Goal: Navigation & Orientation: Understand site structure

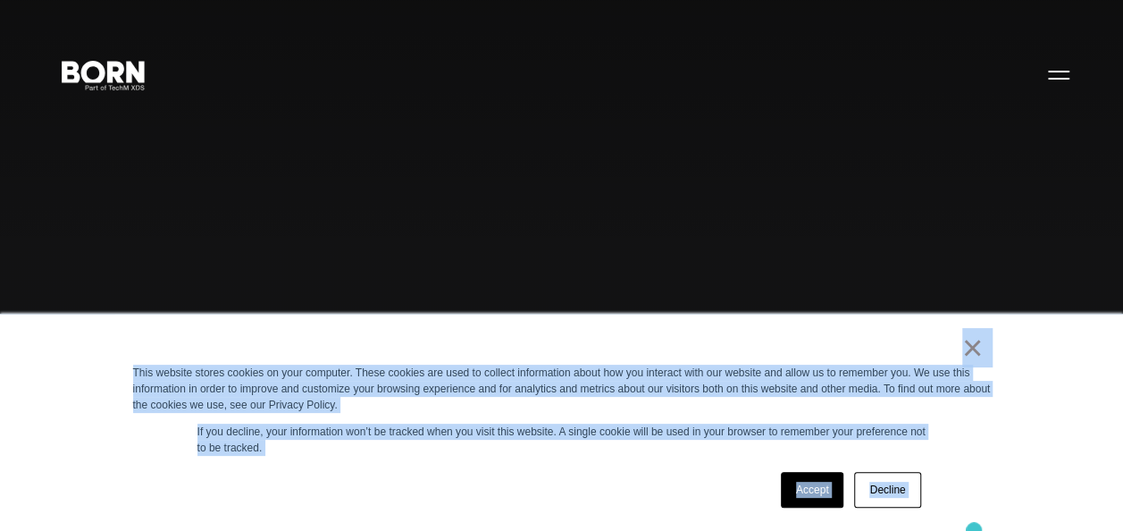
drag, startPoint x: 790, startPoint y: 344, endPoint x: 976, endPoint y: 531, distance: 264.6
click at [547, 216] on div "Combining creative, content, and commerce to drive change. Imagine, build, and …" at bounding box center [561, 265] width 1123 height 531
drag, startPoint x: 547, startPoint y: 330, endPoint x: 941, endPoint y: 532, distance: 443.4
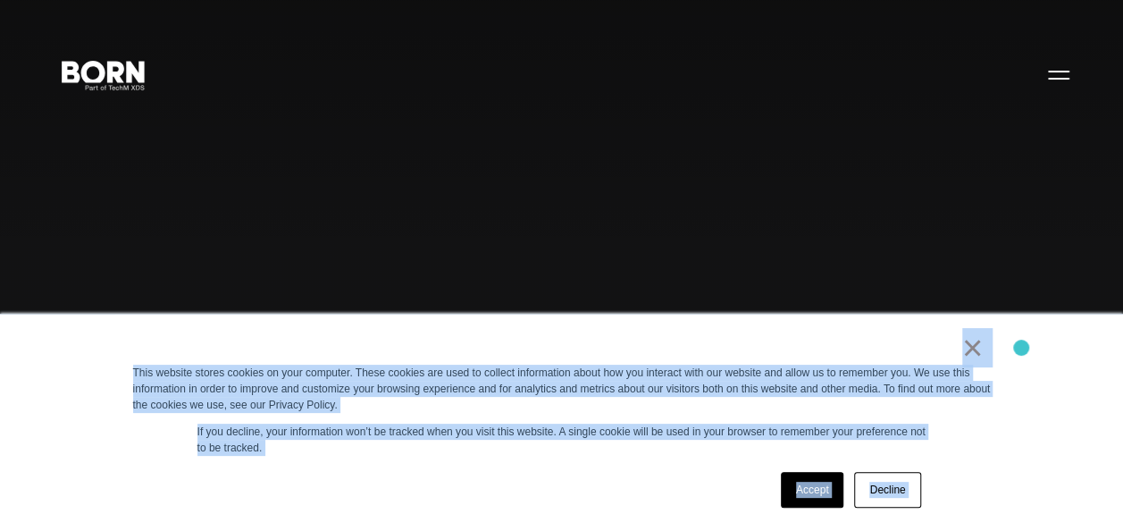
drag, startPoint x: 941, startPoint y: 532, endPoint x: 1021, endPoint y: 347, distance: 201.3
click at [1021, 347] on div "× This website stores cookies on your computer. These cookies are used to colle…" at bounding box center [561, 422] width 1123 height 217
click at [815, 341] on div "×" at bounding box center [558, 351] width 850 height 25
drag, startPoint x: 815, startPoint y: 341, endPoint x: 961, endPoint y: 489, distance: 208.4
click at [961, 489] on div "× This website stores cookies on your computer. These cookies are used to colle…" at bounding box center [561, 422] width 893 height 216
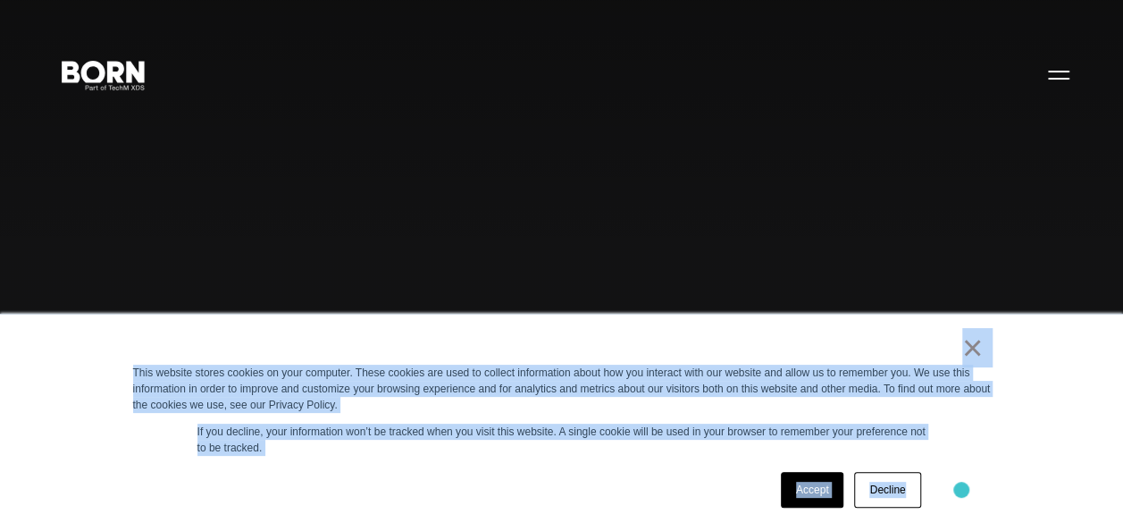
click at [802, 328] on div "× This website stores cookies on your computer. These cookies are used to colle…" at bounding box center [561, 422] width 893 height 216
drag, startPoint x: 803, startPoint y: 329, endPoint x: 966, endPoint y: 498, distance: 235.6
click at [966, 498] on div "× This website stores cookies on your computer. These cookies are used to colle…" at bounding box center [561, 422] width 893 height 216
drag, startPoint x: 966, startPoint y: 498, endPoint x: 854, endPoint y: 332, distance: 200.7
click at [854, 332] on div "× This website stores cookies on your computer. These cookies are used to colle…" at bounding box center [561, 422] width 893 height 216
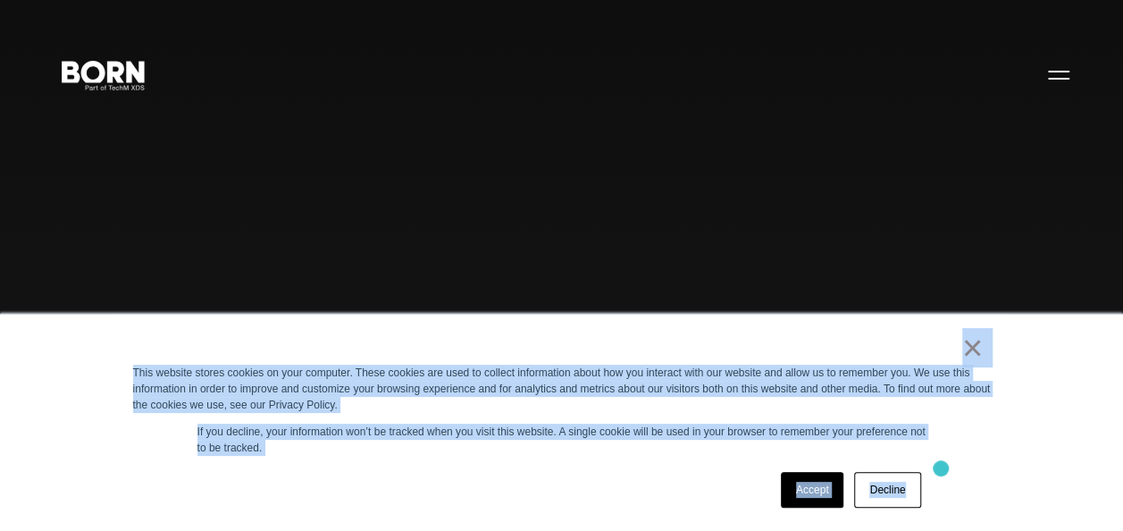
drag, startPoint x: 882, startPoint y: 414, endPoint x: 941, endPoint y: 468, distance: 79.6
click at [941, 468] on div "× This website stores cookies on your computer. These cookies are used to colle…" at bounding box center [561, 422] width 893 height 216
drag, startPoint x: 941, startPoint y: 468, endPoint x: 1029, endPoint y: 459, distance: 88.9
click at [1029, 459] on div "× This website stores cookies on your computer. These cookies are used to colle…" at bounding box center [561, 422] width 1123 height 217
click at [804, 334] on div "× This website stores cookies on your computer. These cookies are used to colle…" at bounding box center [561, 422] width 893 height 216
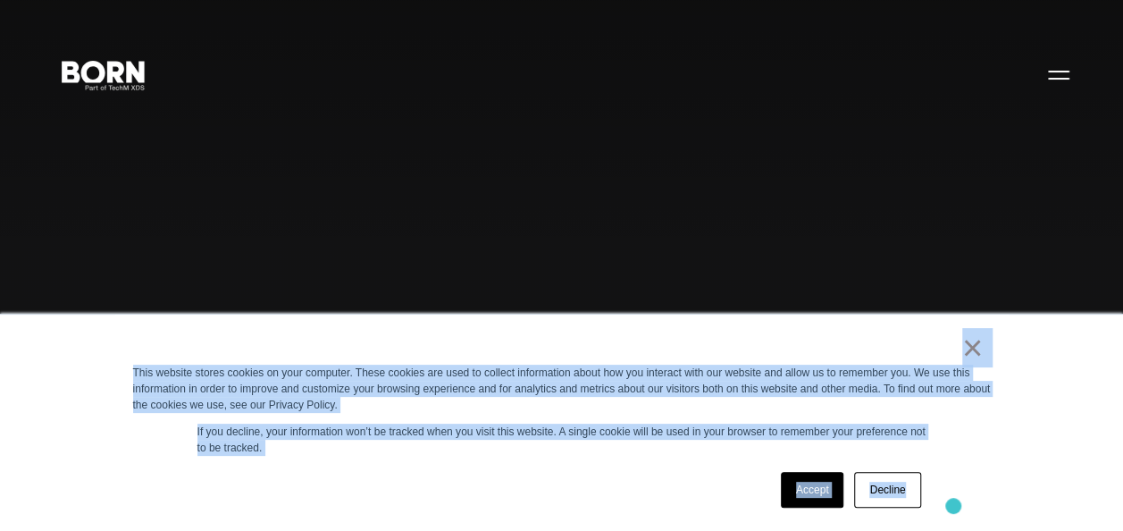
drag, startPoint x: 809, startPoint y: 342, endPoint x: 953, endPoint y: 506, distance: 217.7
click at [953, 503] on div "× This website stores cookies on your computer. These cookies are used to colle…" at bounding box center [561, 422] width 893 height 216
click at [802, 336] on div "× This website stores cookies on your computer. These cookies are used to colle…" at bounding box center [561, 422] width 893 height 216
drag, startPoint x: 747, startPoint y: 346, endPoint x: 993, endPoint y: 468, distance: 275.2
click at [993, 468] on div "× This website stores cookies on your computer. These cookies are used to colle…" at bounding box center [561, 422] width 893 height 216
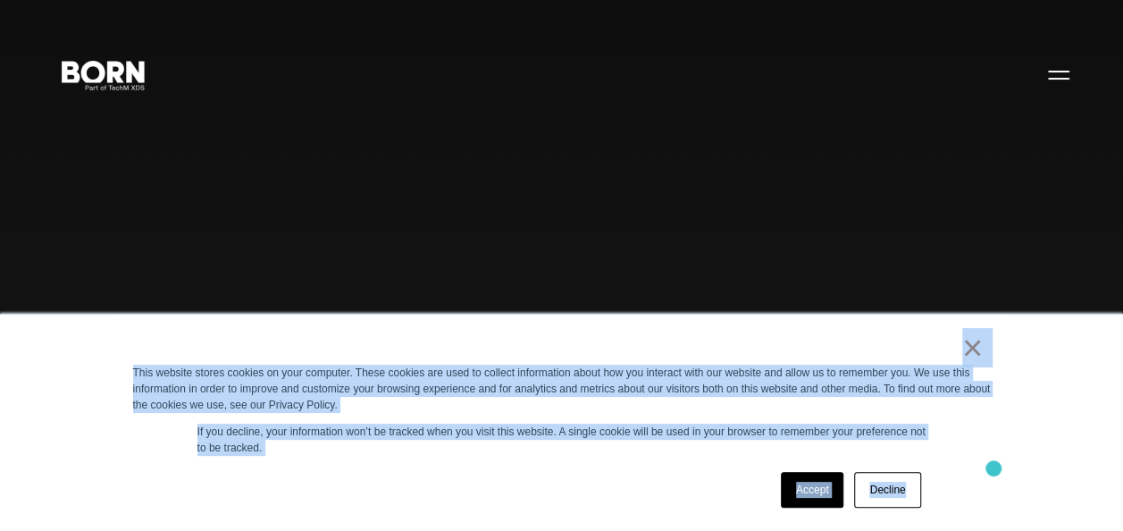
drag, startPoint x: 993, startPoint y: 468, endPoint x: 962, endPoint y: 451, distance: 35.6
click at [962, 451] on div "× This website stores cookies on your computer. These cookies are used to colle…" at bounding box center [561, 422] width 893 height 216
click at [802, 318] on div "× This website stores cookies on your computer. These cookies are used to colle…" at bounding box center [561, 422] width 893 height 216
drag, startPoint x: 698, startPoint y: 338, endPoint x: 944, endPoint y: 448, distance: 269.4
click at [944, 448] on div "× This website stores cookies on your computer. These cookies are used to colle…" at bounding box center [561, 422] width 893 height 216
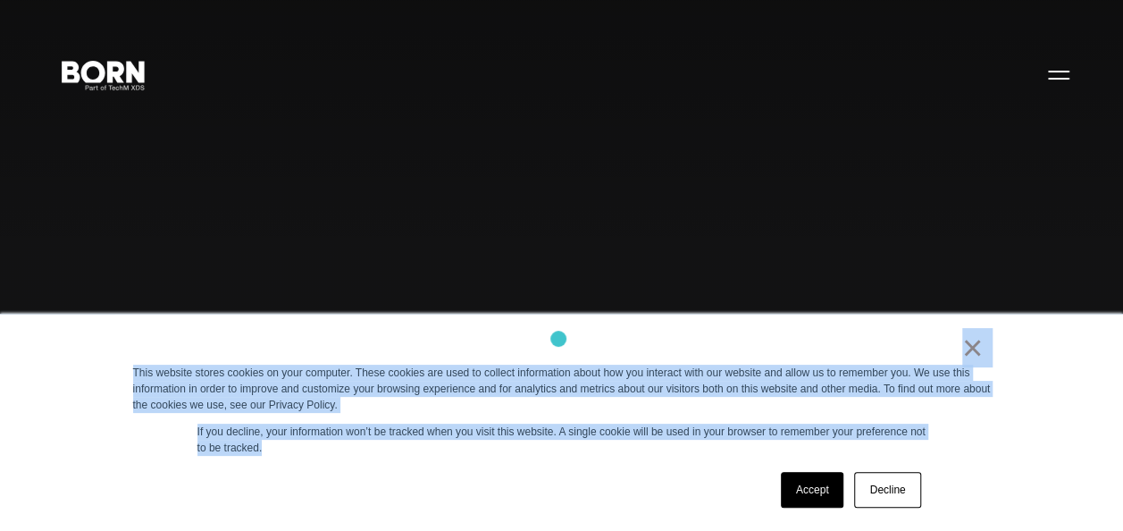
click at [558, 339] on div "× This website stores cookies on your computer. These cookies are used to colle…" at bounding box center [561, 422] width 893 height 216
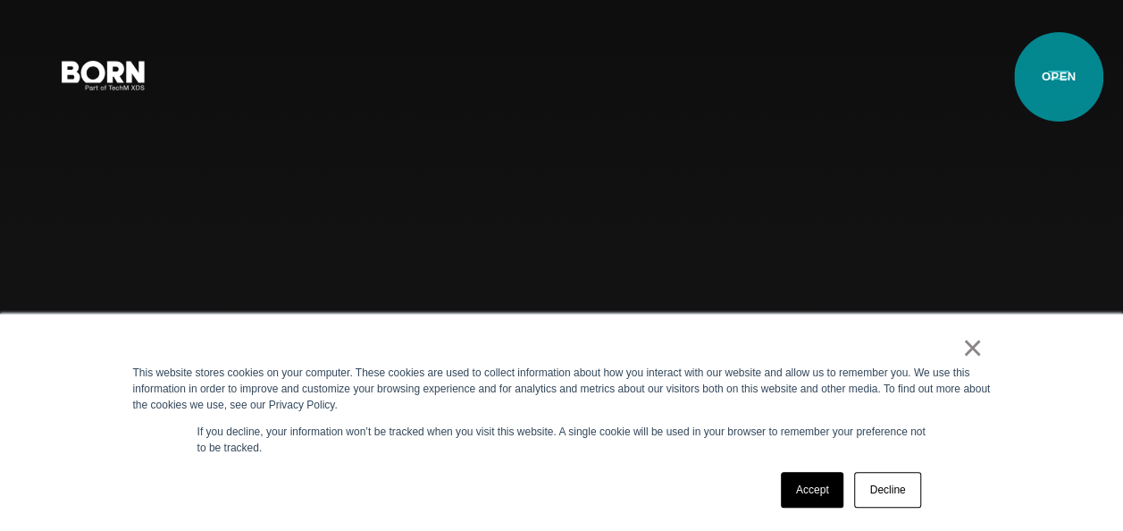
click at [1058, 77] on button "Primary Menu" at bounding box center [1058, 74] width 43 height 38
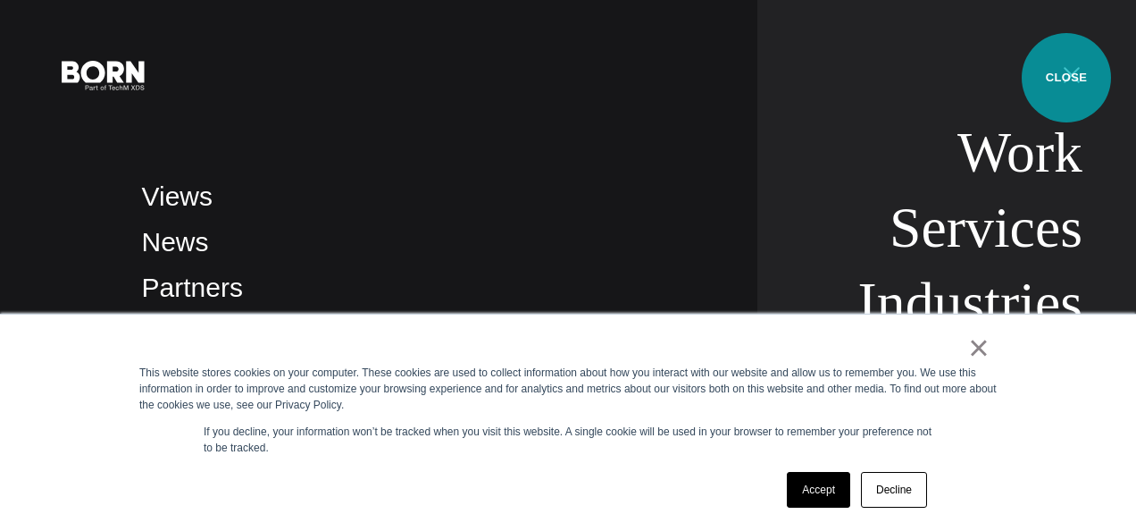
click at [1066, 78] on button "Primary Menu" at bounding box center [1071, 74] width 43 height 38
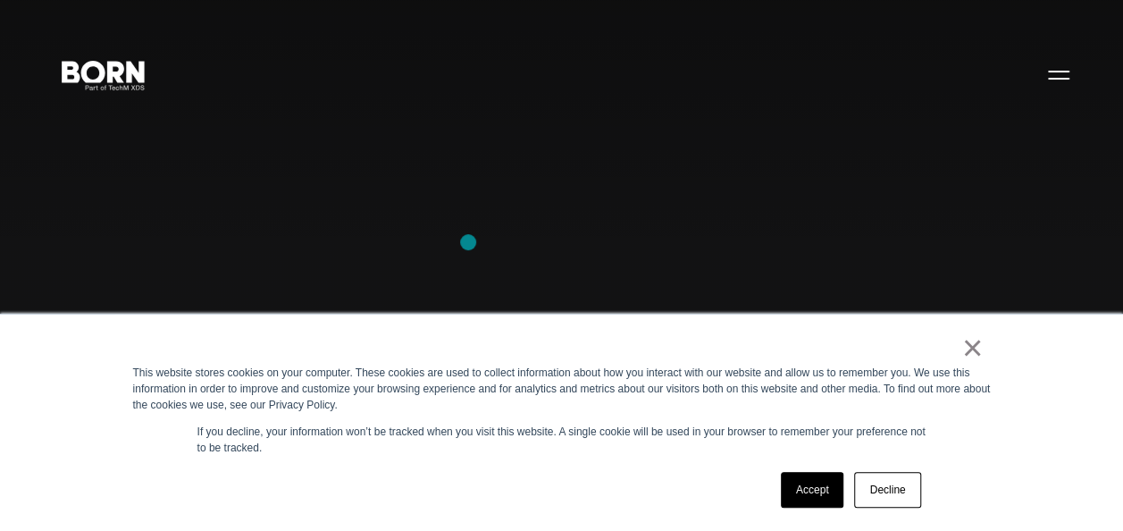
click at [468, 242] on div "Combining creative, content, and commerce to drive change. Imagine, build, and …" at bounding box center [561, 265] width 1123 height 531
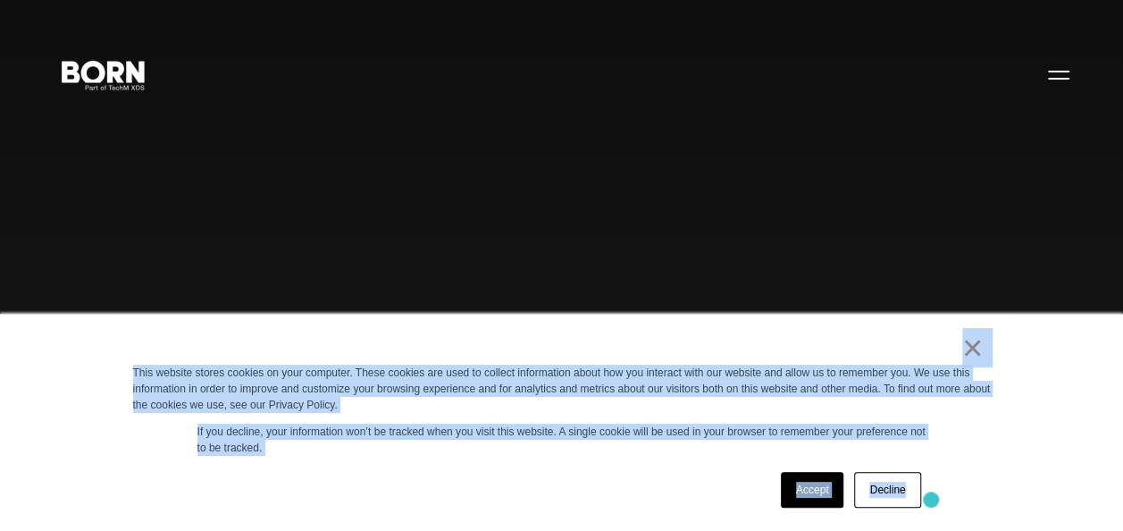
drag, startPoint x: 364, startPoint y: 341, endPoint x: 934, endPoint y: 499, distance: 591.4
click at [934, 499] on div "× This website stores cookies on your computer. These cookies are used to colle…" at bounding box center [561, 422] width 893 height 216
click at [706, 486] on div "Accept Decline" at bounding box center [529, 489] width 793 height 46
drag, startPoint x: 750, startPoint y: 325, endPoint x: 1073, endPoint y: 477, distance: 356.4
click at [1073, 477] on div "× This website stores cookies on your computer. These cookies are used to colle…" at bounding box center [561, 422] width 1123 height 217
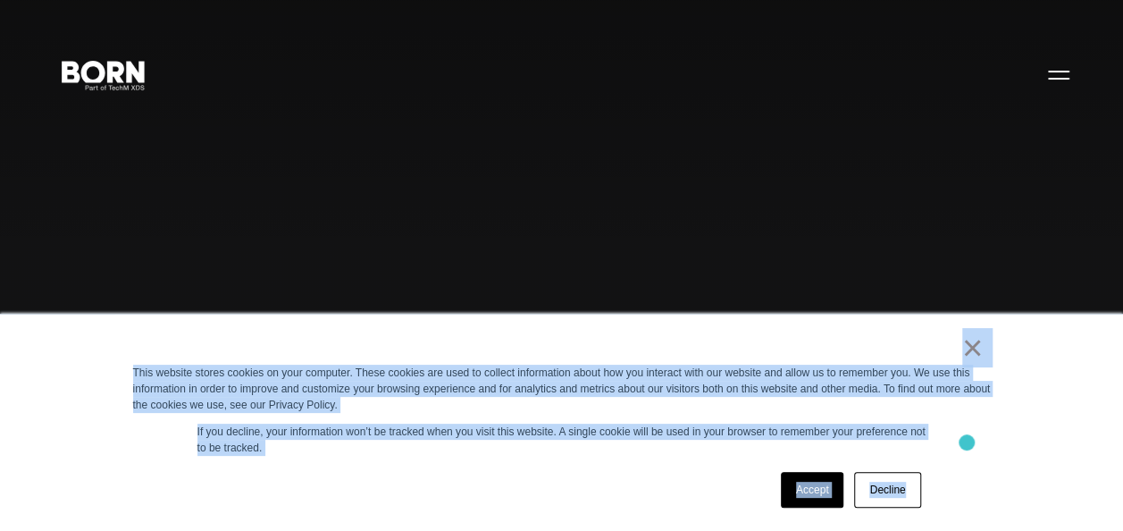
click at [966, 442] on div "× This website stores cookies on your computer. These cookies are used to colle…" at bounding box center [561, 422] width 893 height 216
drag, startPoint x: 584, startPoint y: 328, endPoint x: 990, endPoint y: 476, distance: 431.8
click at [990, 476] on div "× This website stores cookies on your computer. These cookies are used to colle…" at bounding box center [561, 422] width 893 height 216
click at [506, 472] on div "Accept Decline" at bounding box center [529, 489] width 793 height 46
